Goal: Task Accomplishment & Management: Manage account settings

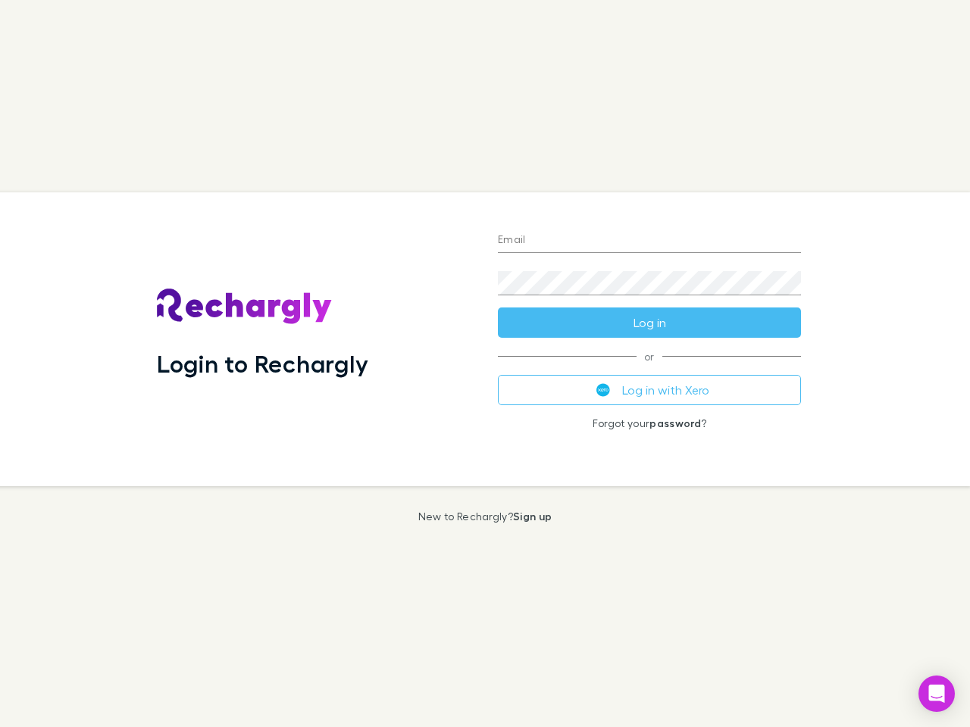
click at [485, 364] on div "Login to Rechargly" at bounding box center [315, 339] width 341 height 294
click at [649, 241] on input "Email" at bounding box center [649, 241] width 303 height 24
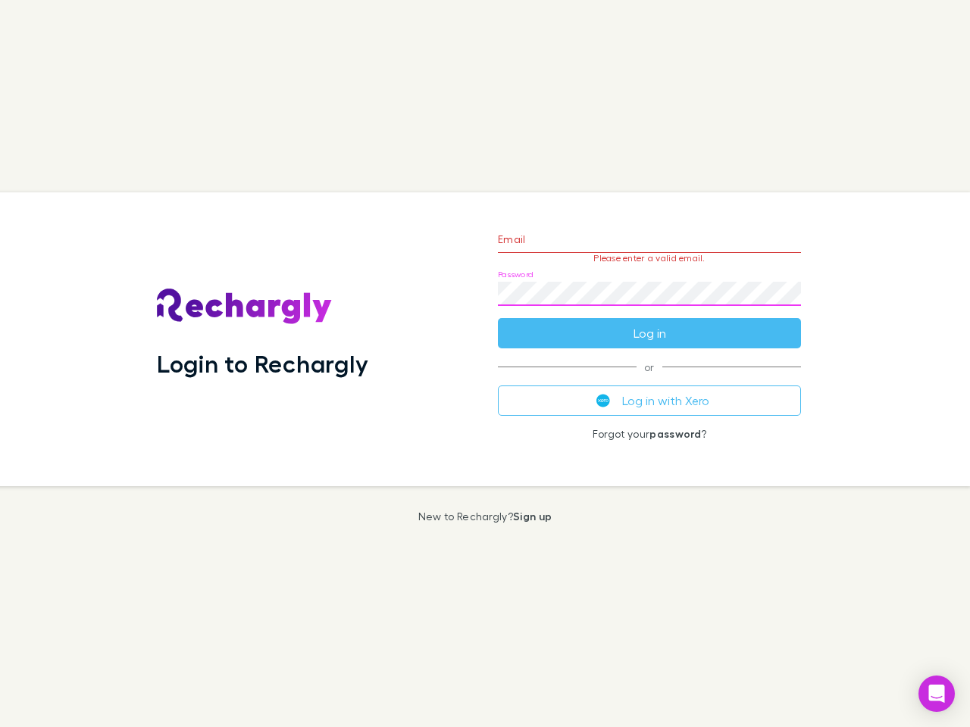
click at [649, 323] on form "Email Please enter a valid email. Password Log in" at bounding box center [649, 283] width 303 height 132
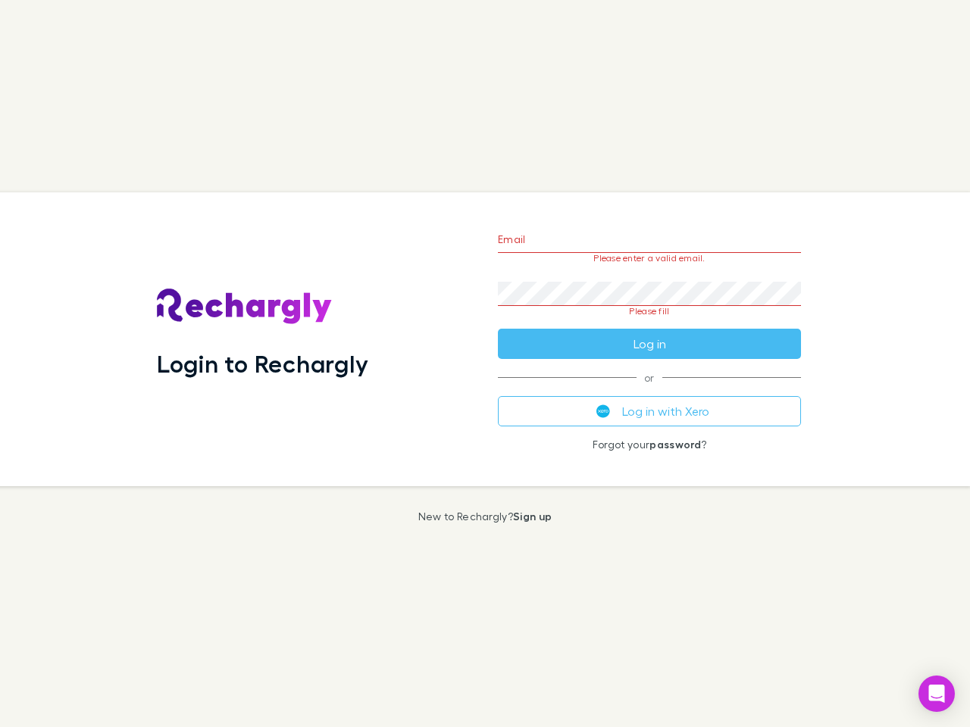
click at [649, 390] on div "Email Please enter a valid email. Password Please fill Log in or Log in with Xe…" at bounding box center [649, 339] width 327 height 294
click at [936, 694] on icon "Open Intercom Messenger" at bounding box center [937, 694] width 16 height 18
